Goal: Connect with others: Connect with others

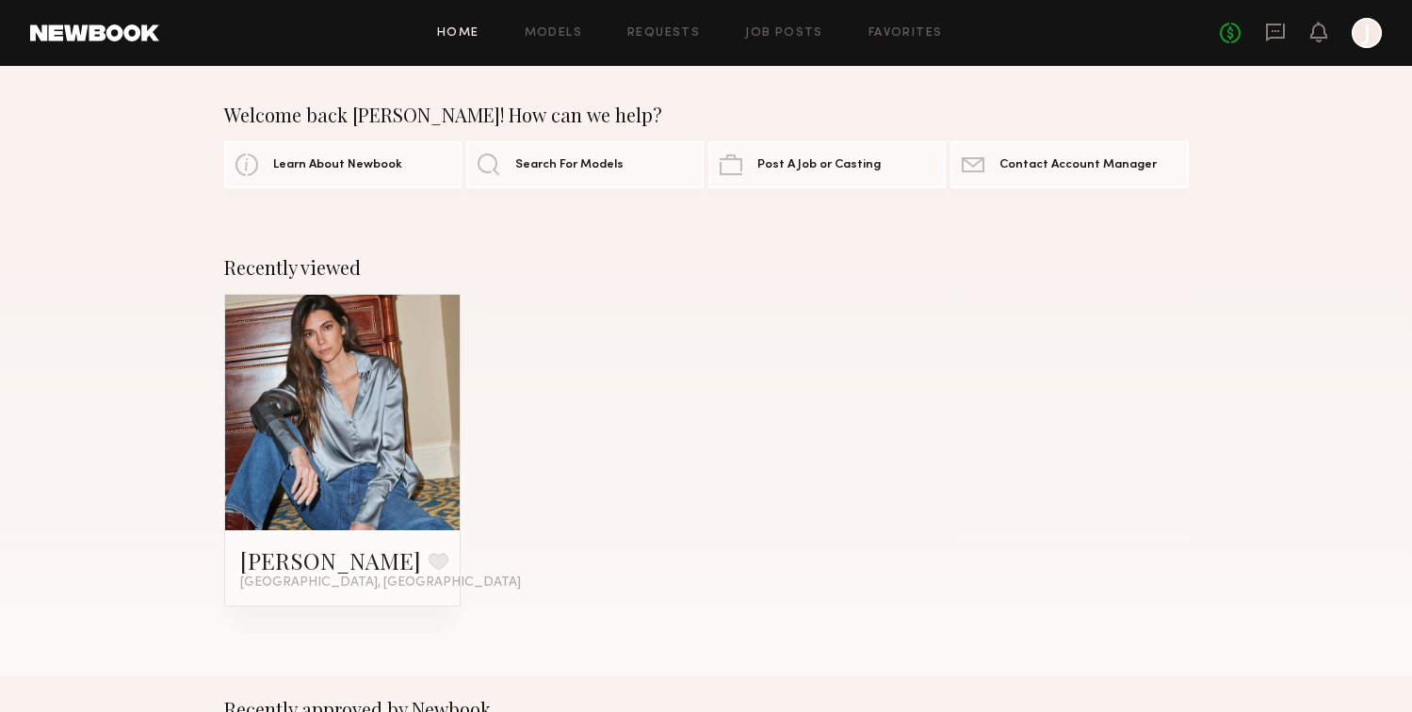
click at [308, 383] on link at bounding box center [343, 413] width 115 height 236
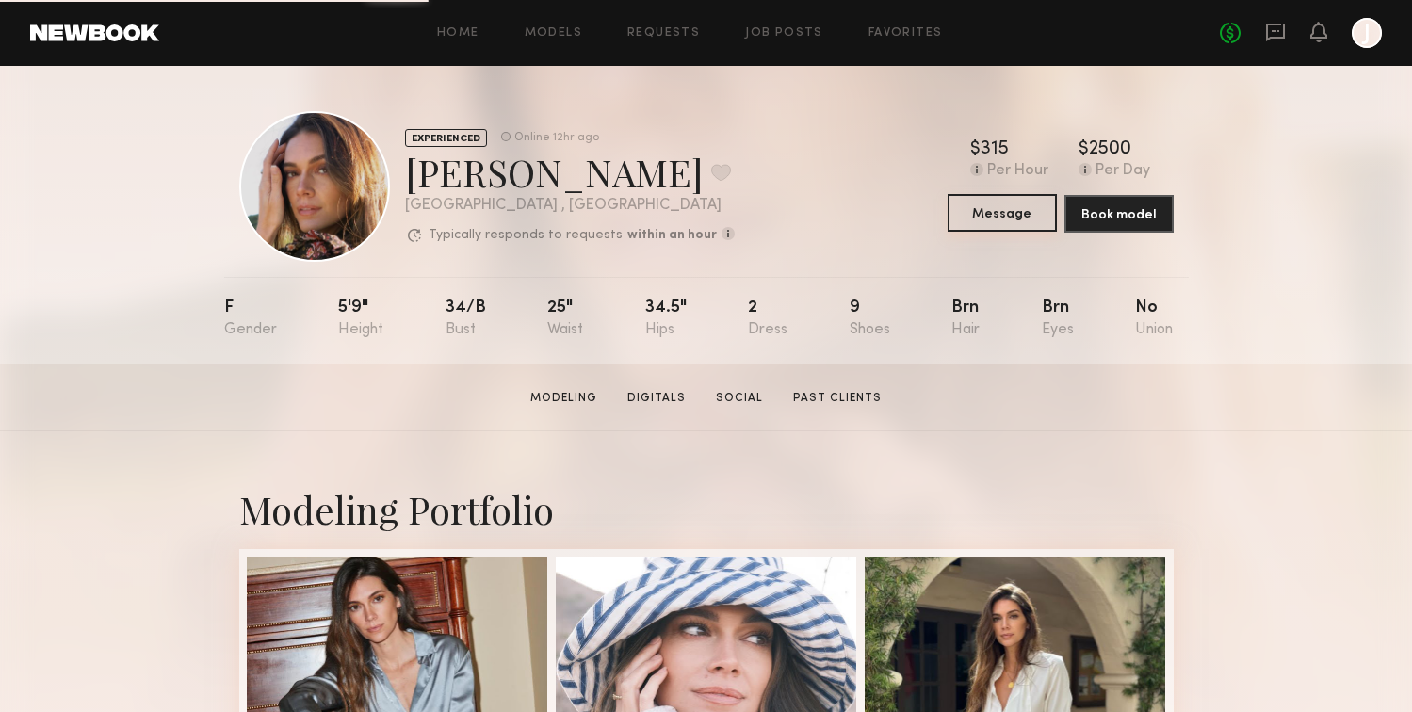
click at [1004, 212] on button "Message" at bounding box center [1002, 213] width 109 height 38
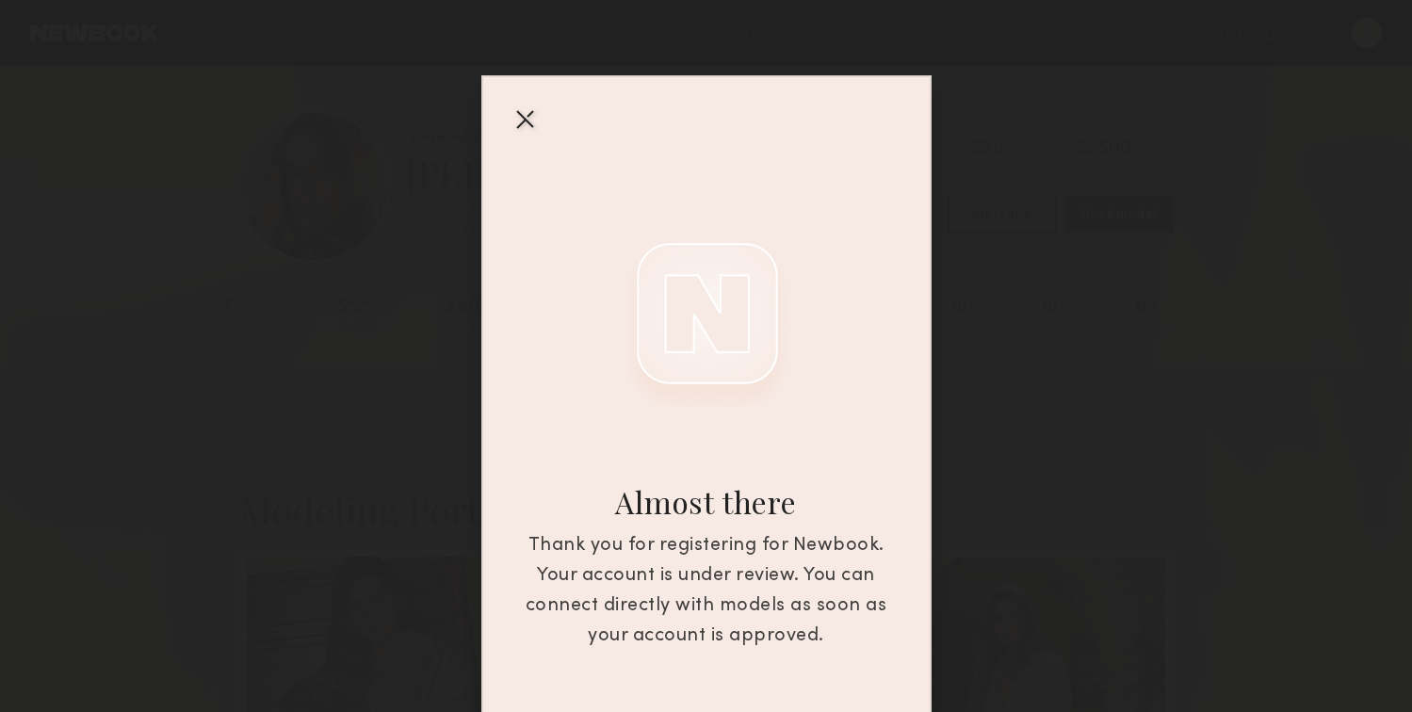
click at [522, 125] on div at bounding box center [525, 119] width 30 height 30
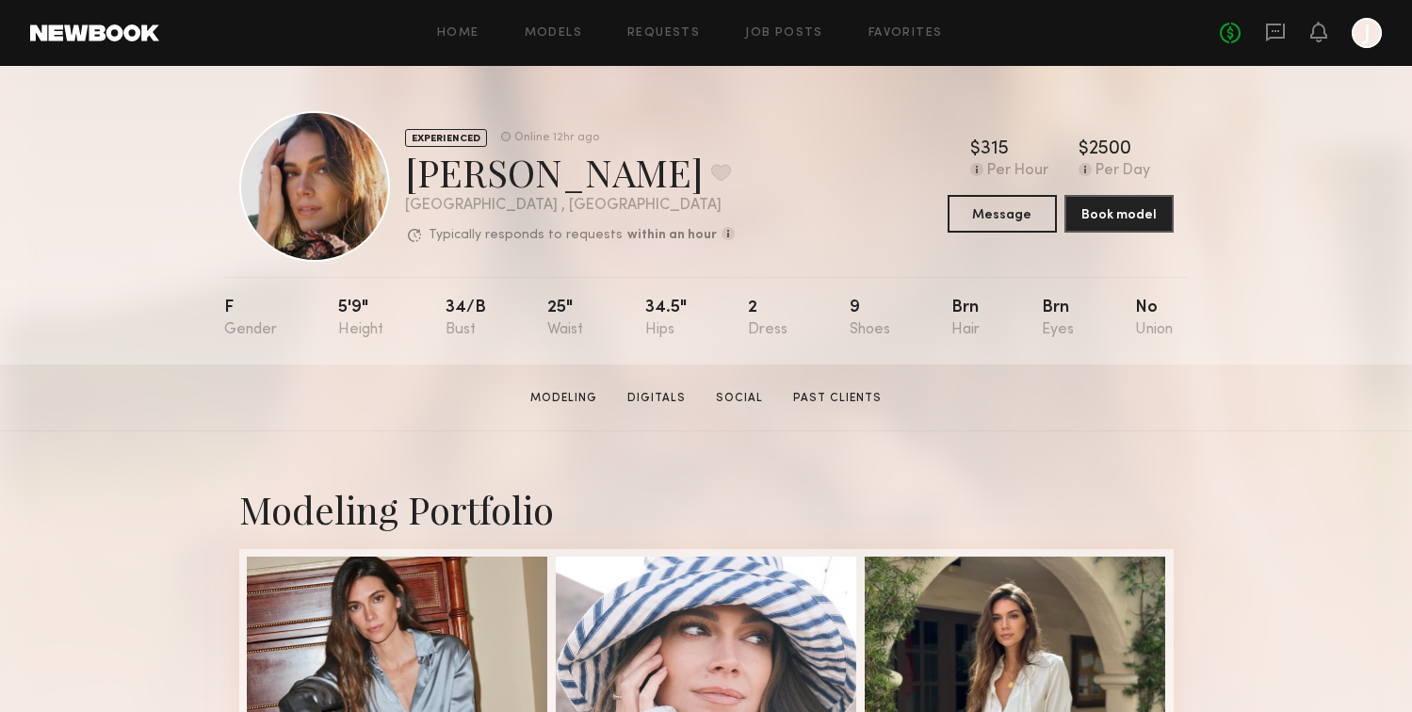
click at [115, 42] on header "Home Models Requests Job Posts Favorites Sign Out No fees up to $5,000 J" at bounding box center [706, 33] width 1412 height 66
